Goal: Transaction & Acquisition: Subscribe to service/newsletter

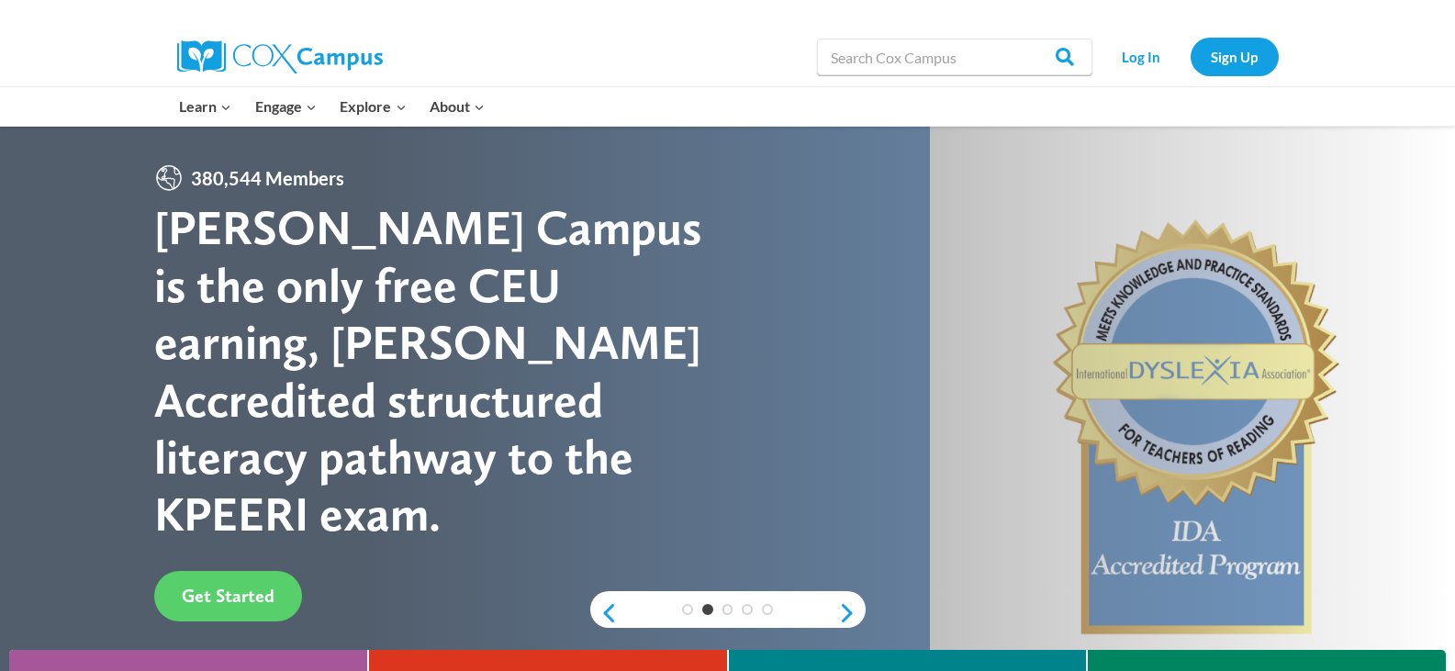
click at [1203, 113] on div at bounding box center [1090, 106] width 396 height 39
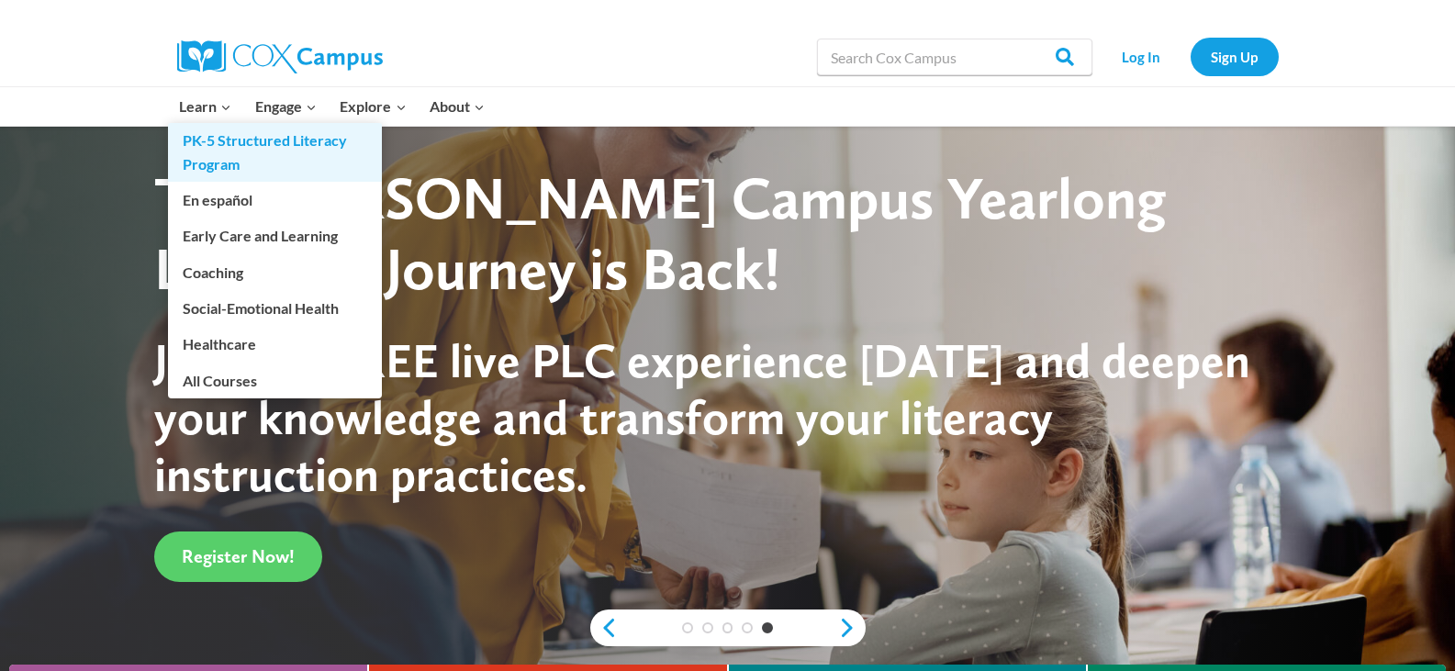
click at [205, 144] on link "PK-5 Structured Literacy Program" at bounding box center [275, 152] width 214 height 59
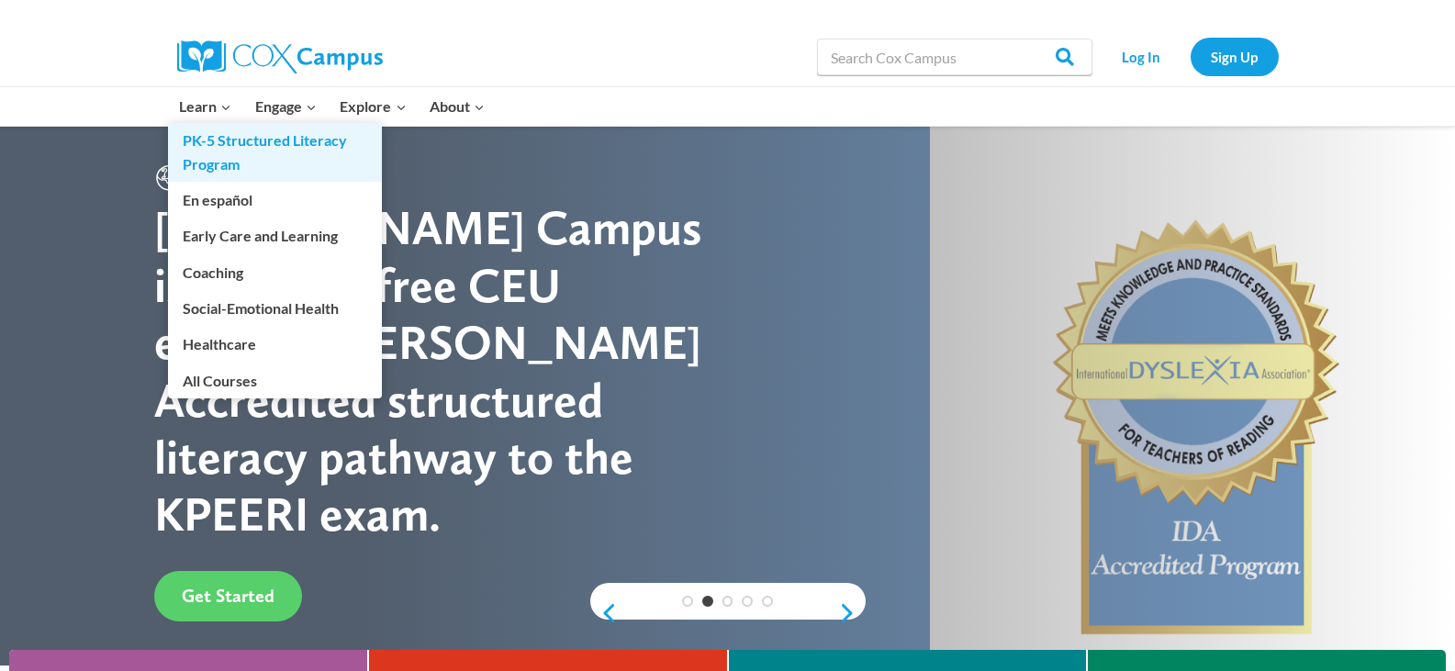
click at [203, 151] on link "PK-5 Structured Literacy Program" at bounding box center [275, 152] width 214 height 59
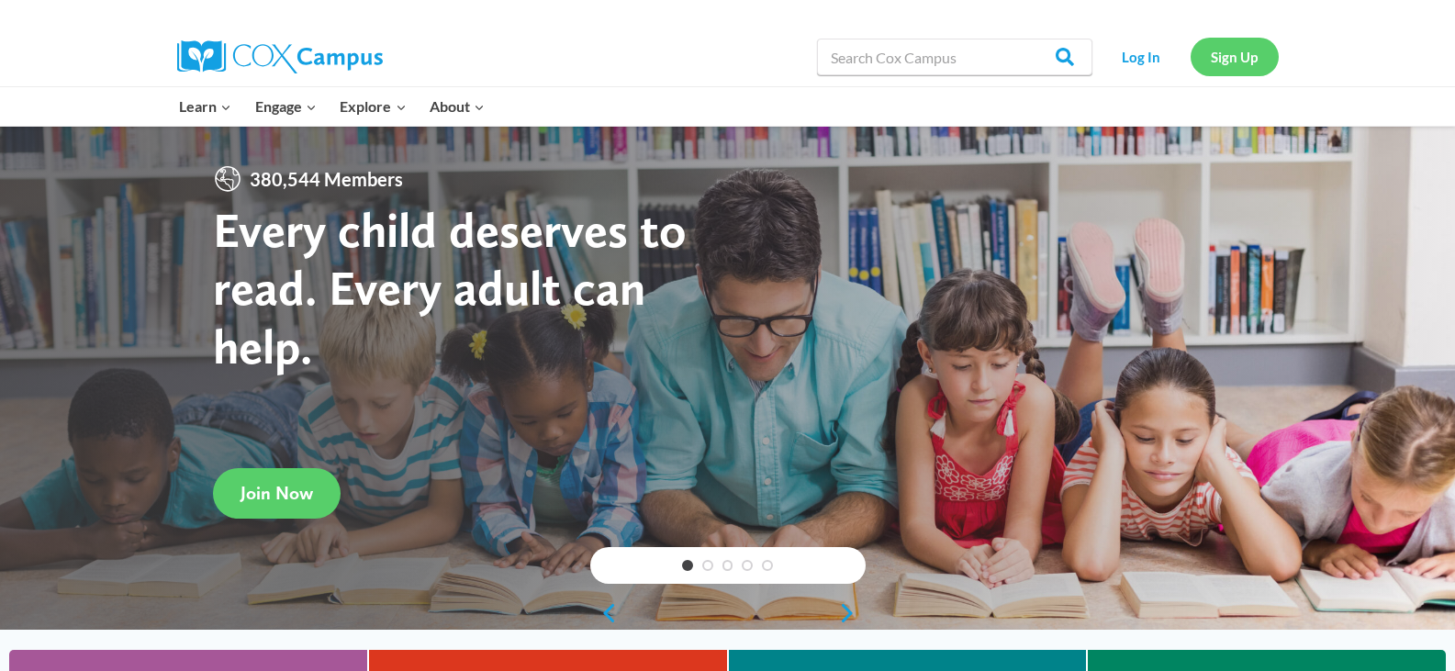
click at [1232, 58] on link "Sign Up" at bounding box center [1235, 57] width 88 height 38
